Goal: Information Seeking & Learning: Check status

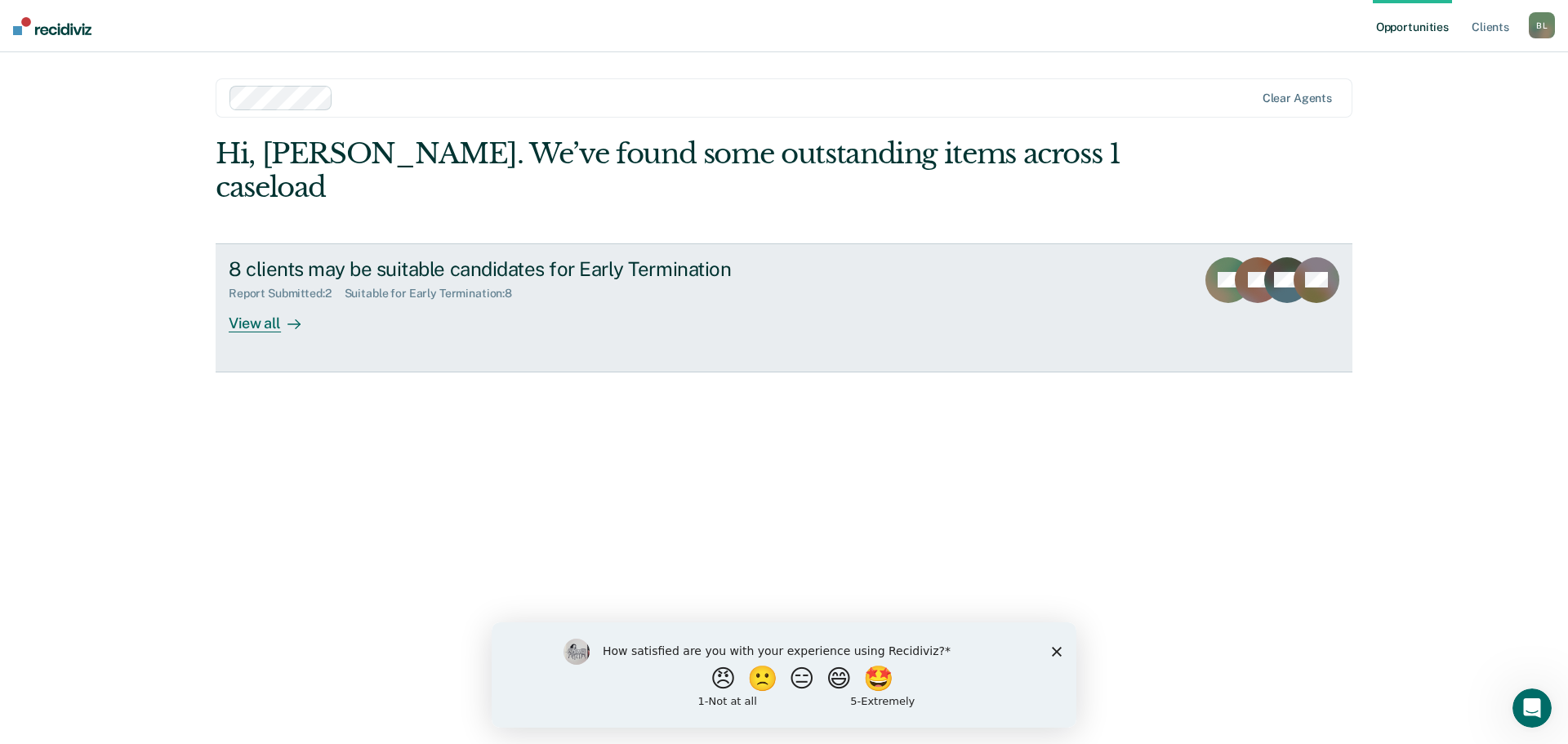
click at [275, 300] on div "View all" at bounding box center [274, 316] width 92 height 32
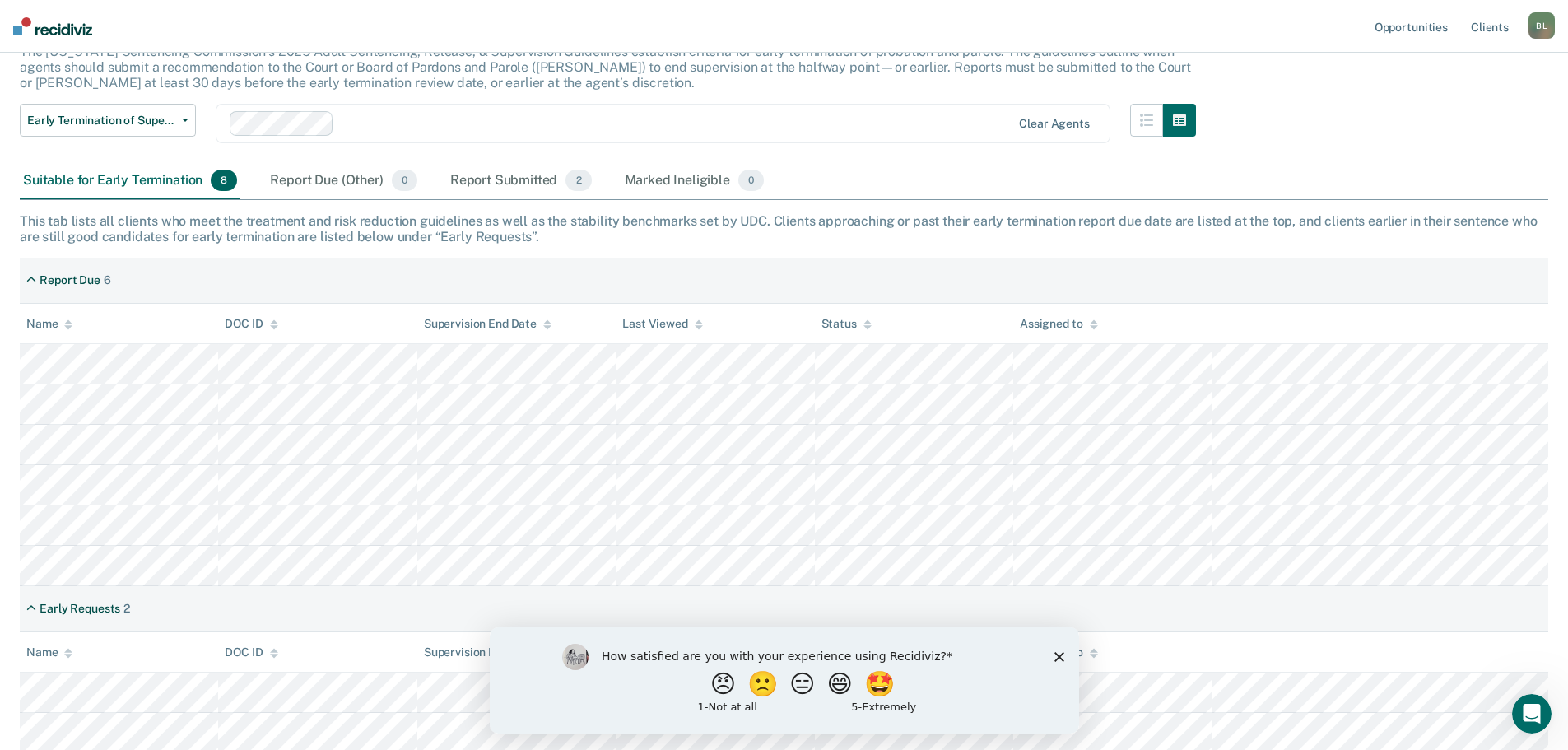
scroll to position [120, 0]
